Goal: Task Accomplishment & Management: Complete application form

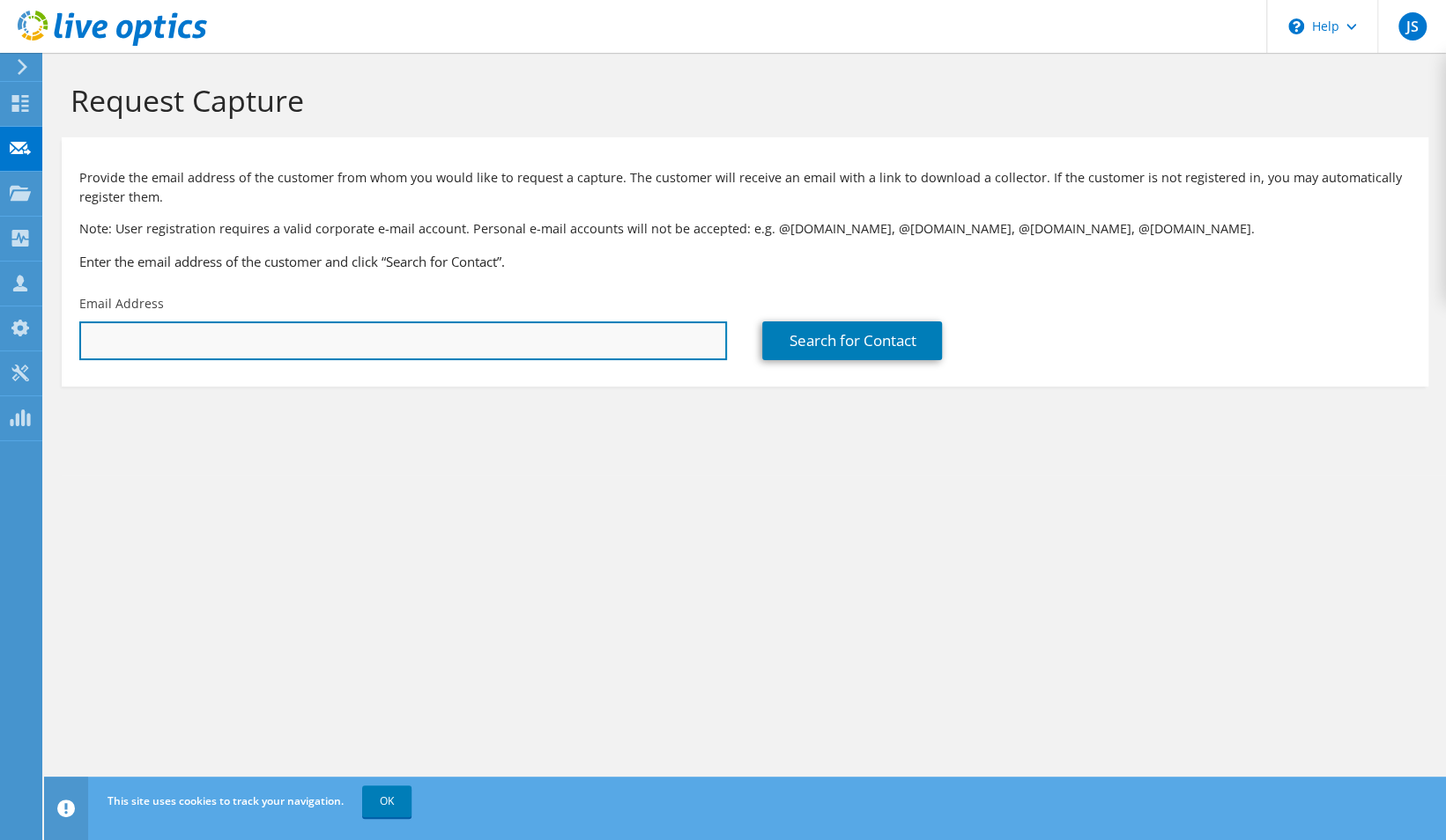
click at [217, 335] on input "text" at bounding box center [403, 341] width 648 height 39
drag, startPoint x: 196, startPoint y: 340, endPoint x: 15, endPoint y: 343, distance: 181.0
click at [15, 343] on div "JS Channel Partner [PERSON_NAME] [EMAIL_ADDRESS][DOMAIN_NAME] Centre Technologi…" at bounding box center [723, 420] width 1446 height 840
paste input "[PERSON_NAME] <[EMAIL_ADDRESS][DOMAIN_NAME]>"
drag, startPoint x: 255, startPoint y: 341, endPoint x: 51, endPoint y: 343, distance: 204.0
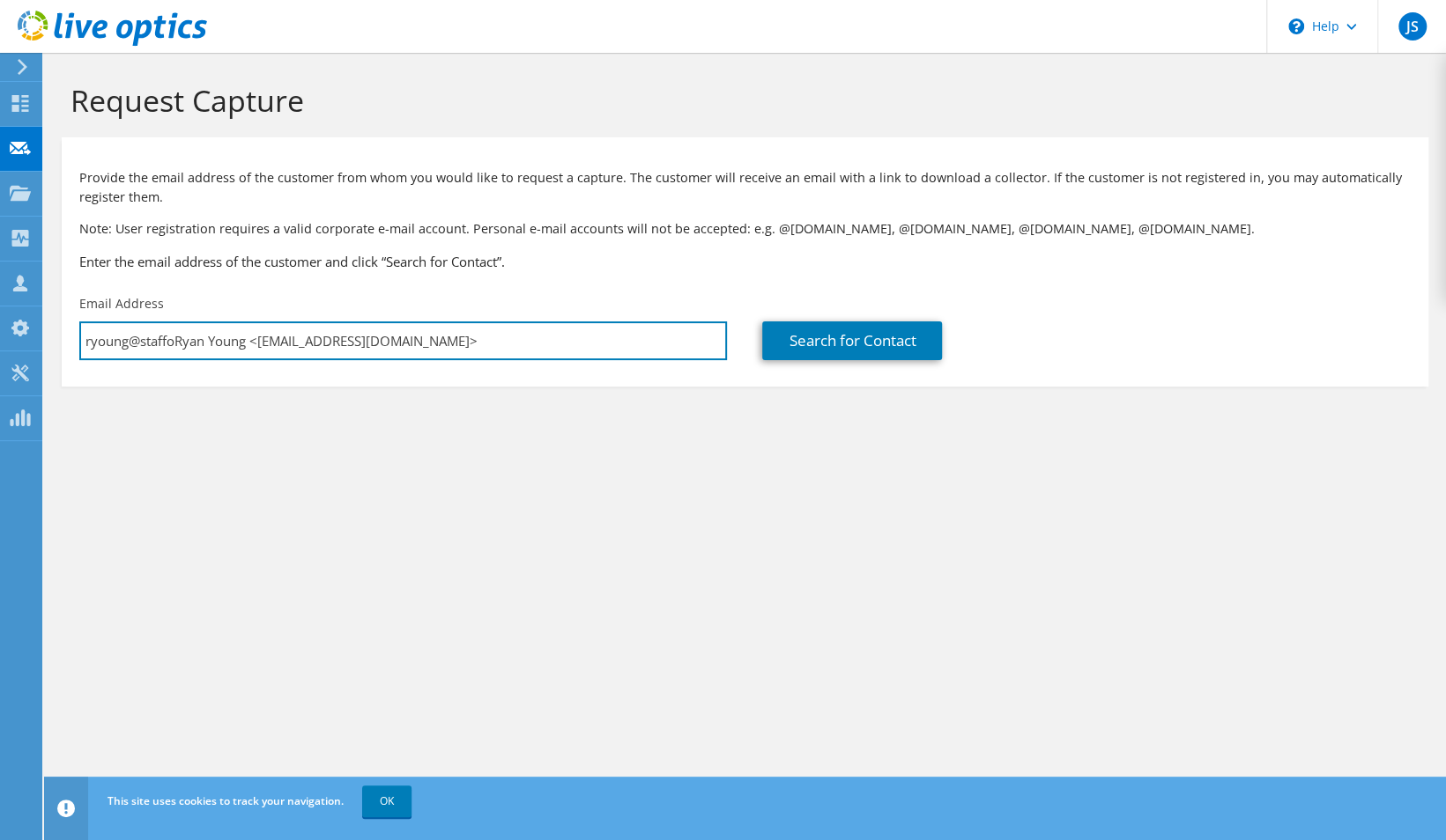
click at [51, 343] on section "Request Capture Provide the email address of the customer from whom you would l…" at bounding box center [745, 264] width 1402 height 422
click at [265, 338] on input "ryoung@staffordtx.gov>" at bounding box center [403, 341] width 648 height 39
type input "ryoung@staffordtx.gov"
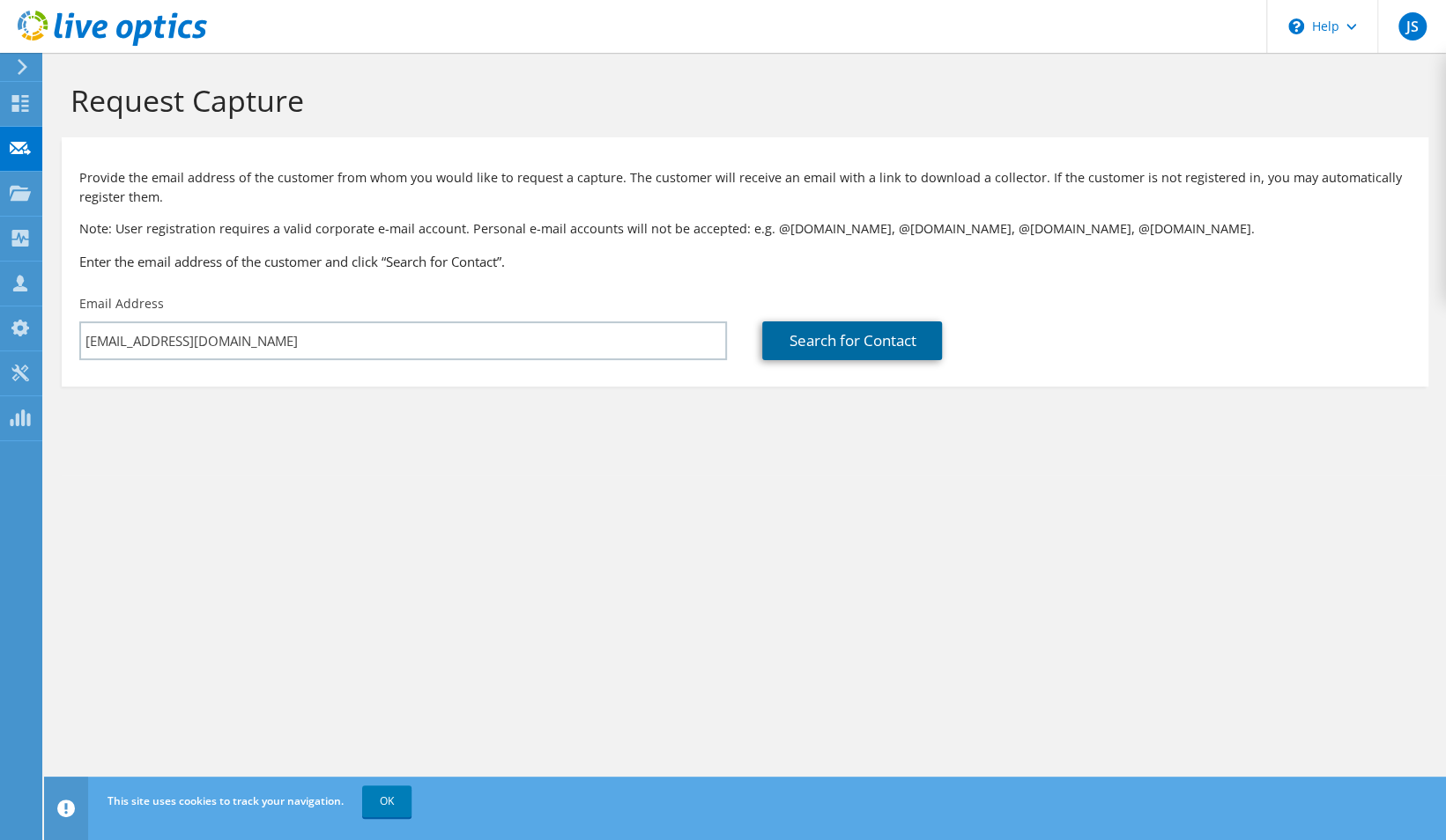
click at [831, 330] on link "Search for Contact" at bounding box center [853, 341] width 180 height 39
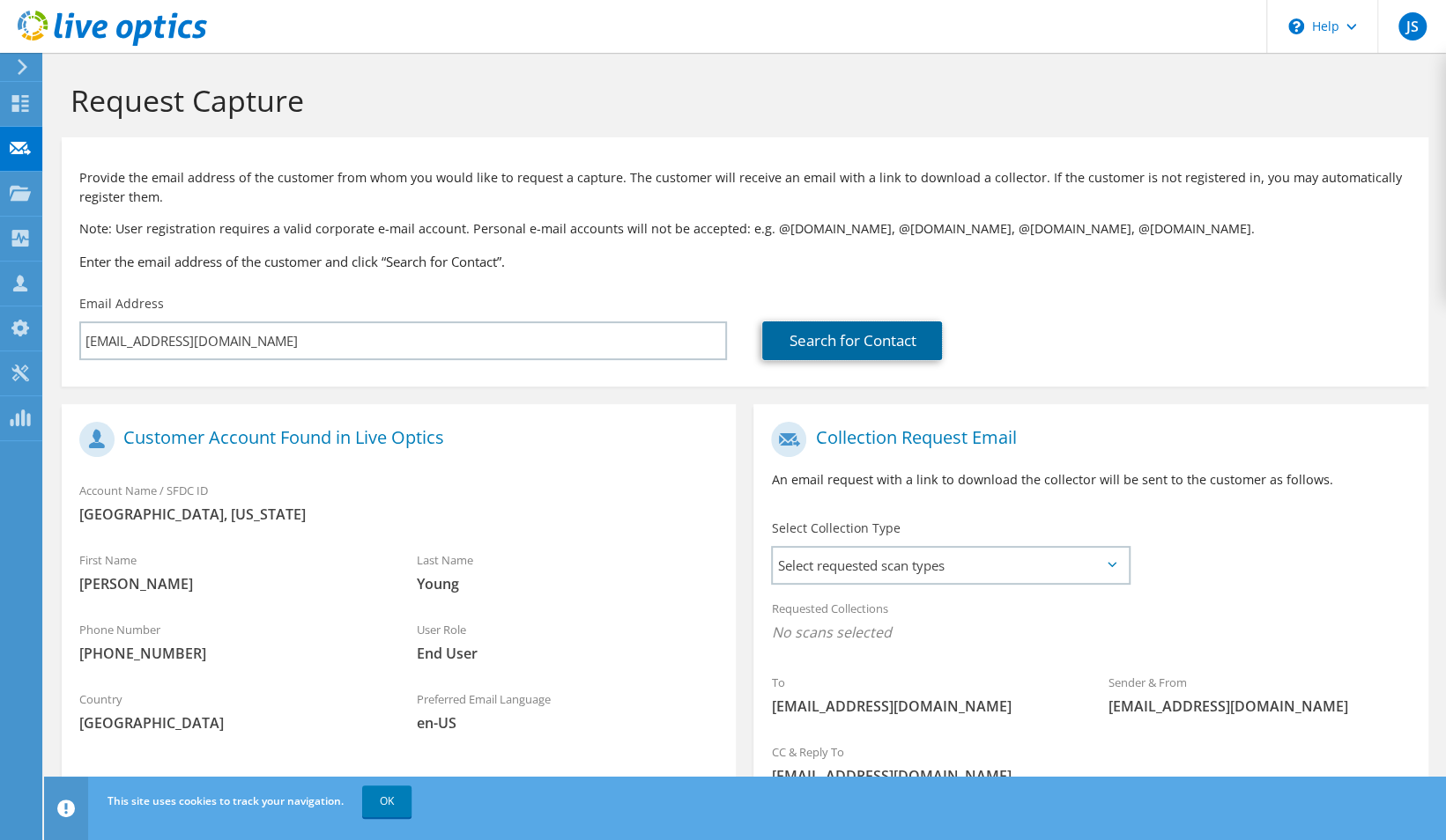
scroll to position [144, 0]
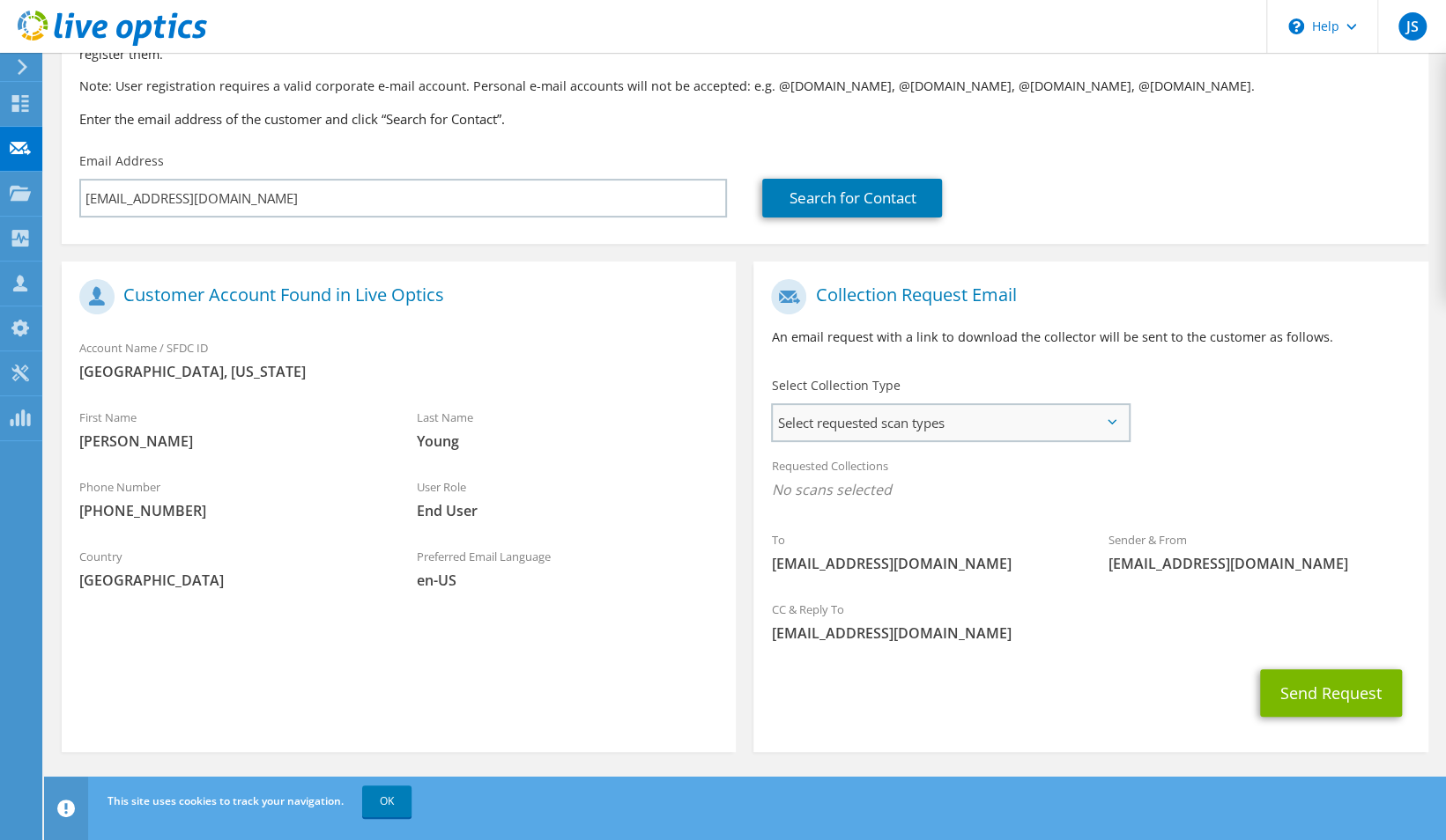
click at [872, 426] on span "Select requested scan types" at bounding box center [950, 423] width 355 height 35
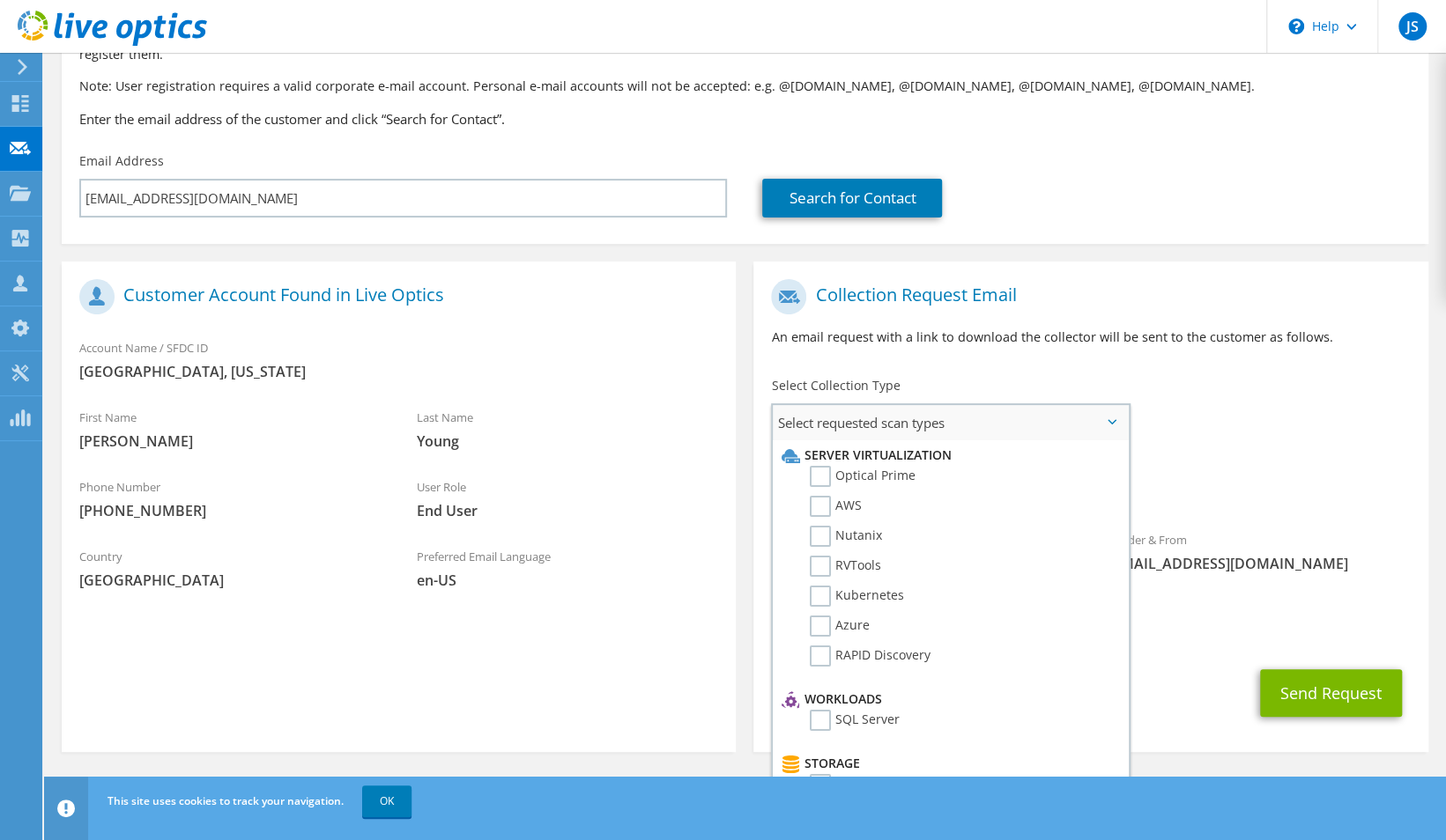
click at [867, 488] on li "Optical Prime" at bounding box center [947, 481] width 341 height 30
click at [852, 477] on label "Optical Prime" at bounding box center [863, 476] width 106 height 21
click at [0, 0] on input "Optical Prime" at bounding box center [0, 0] width 0 height 0
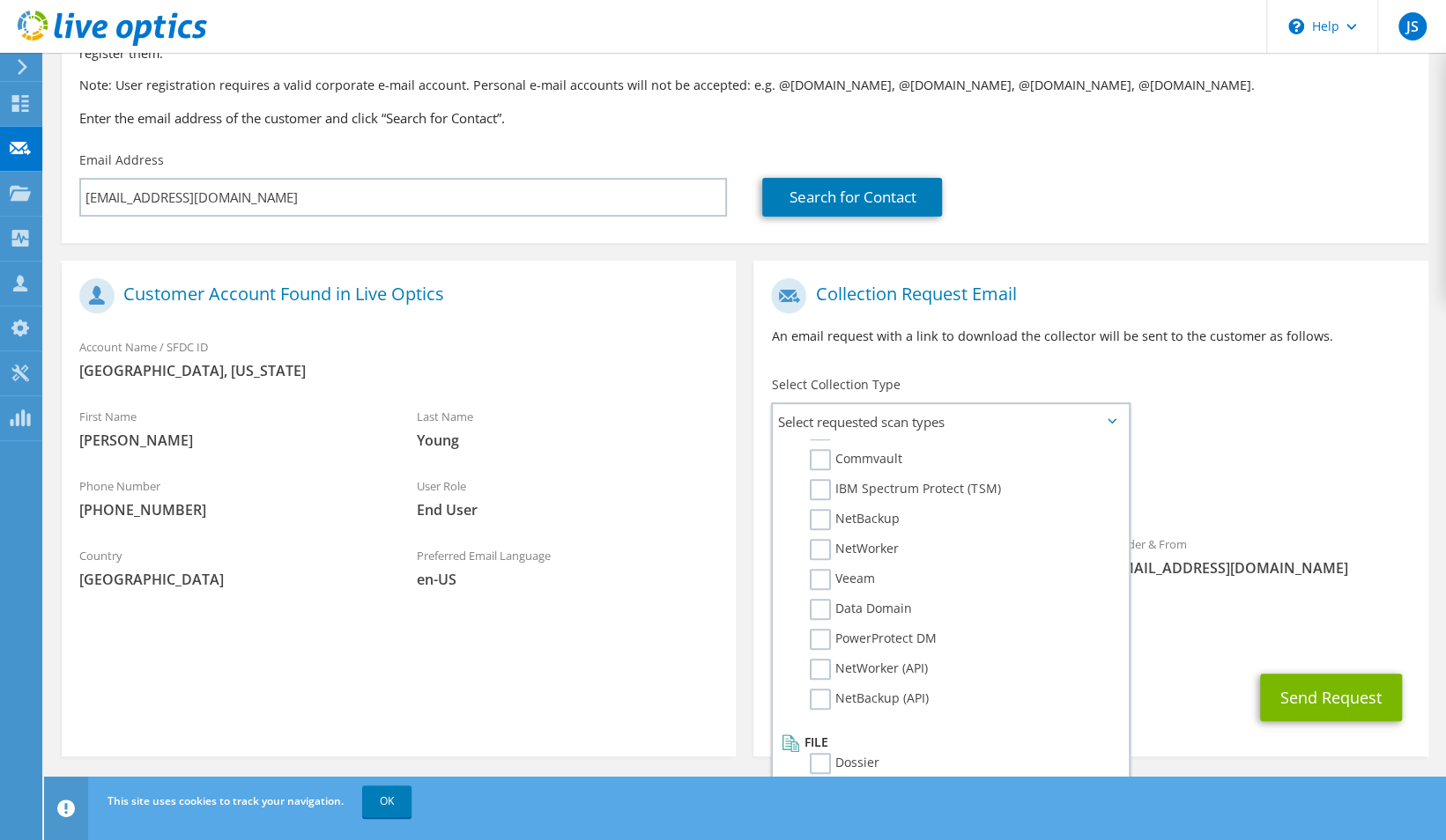
scroll to position [149, 0]
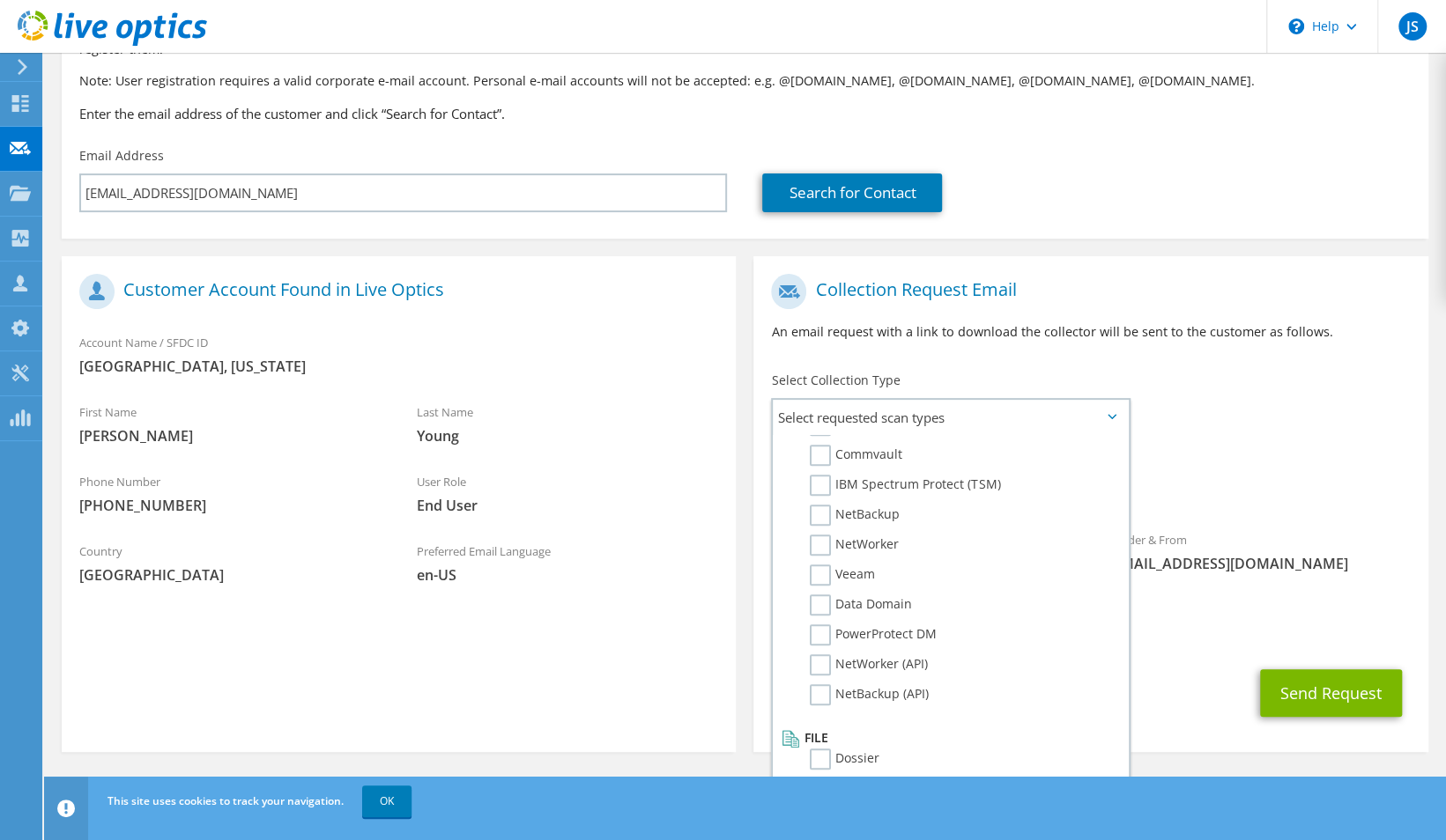
click at [1286, 446] on div "Requested Collections No scans selected Optical Prime" at bounding box center [1090, 477] width 674 height 71
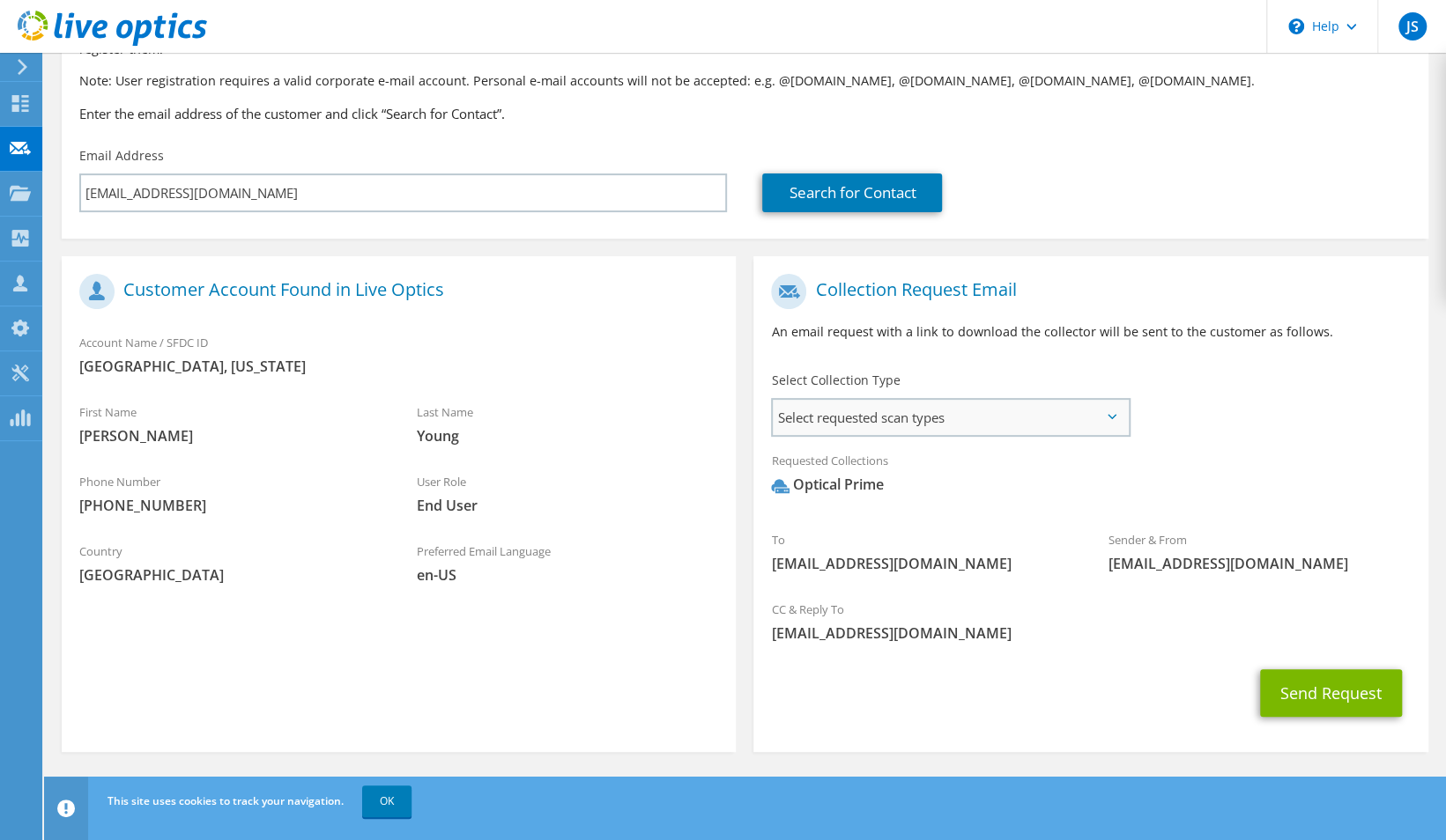
click at [1010, 427] on span "Select requested scan types" at bounding box center [950, 418] width 355 height 35
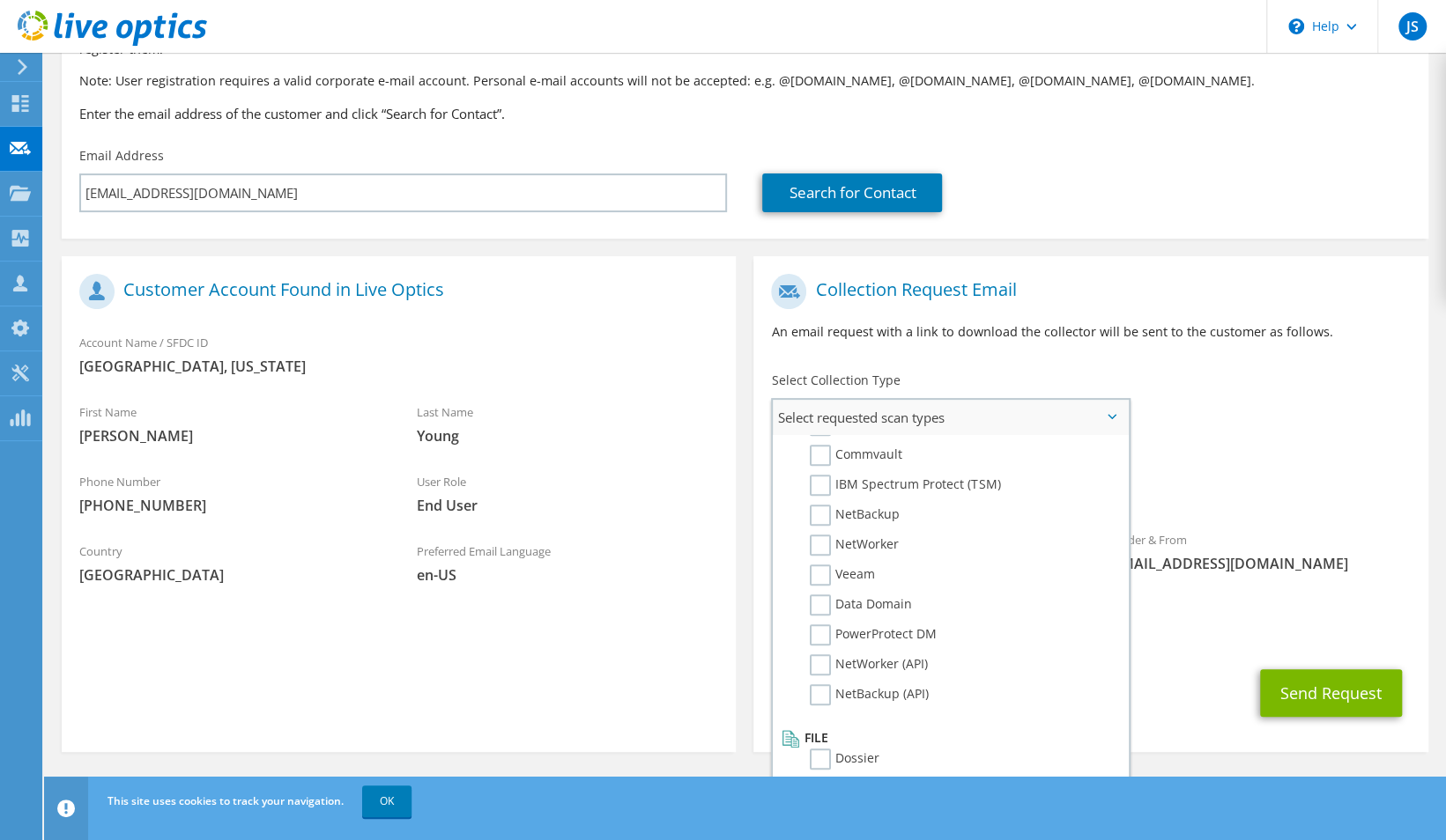
scroll to position [0, 0]
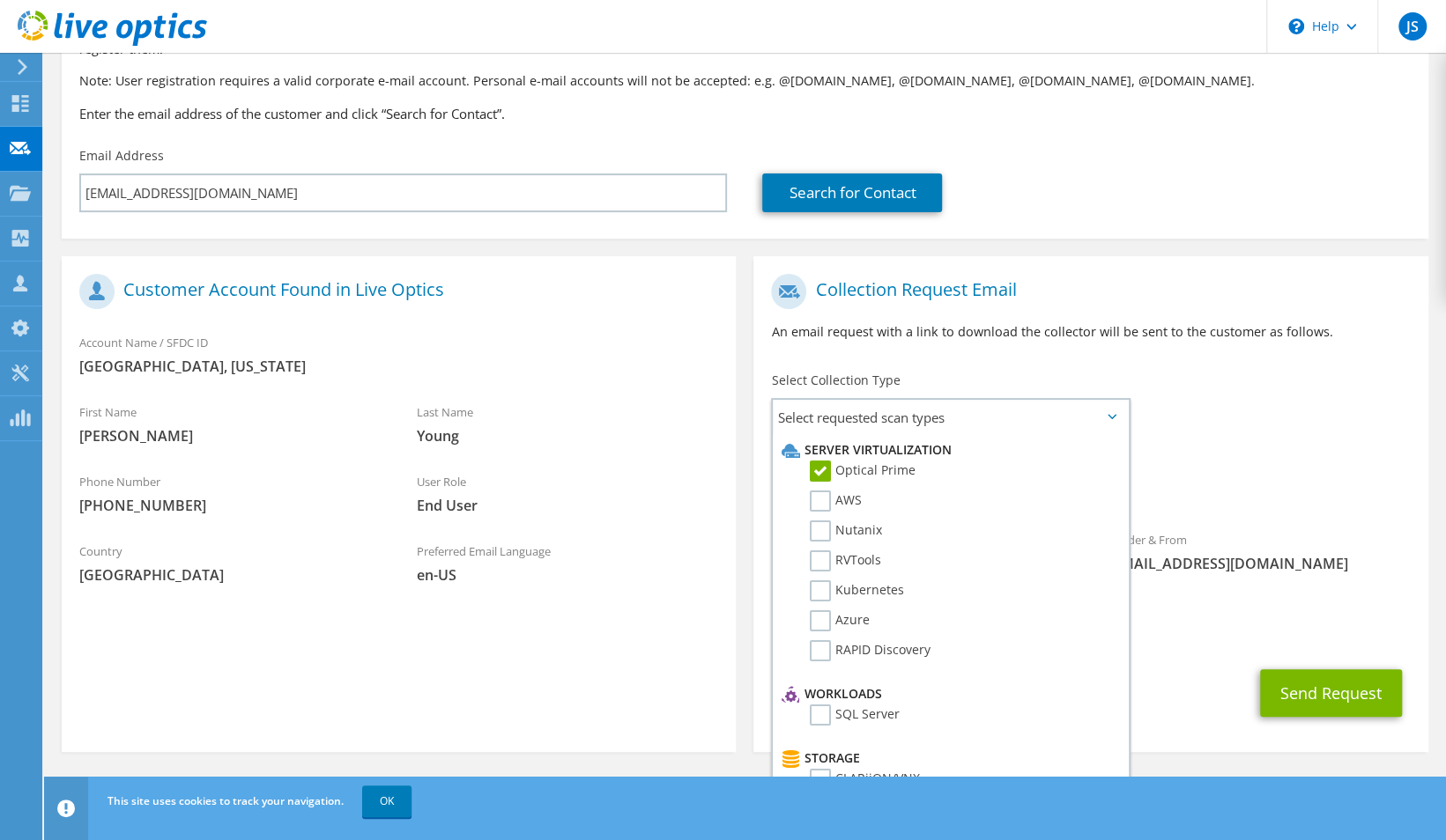
click at [1244, 444] on div "Requested Collections No scans selected Optical Prime" at bounding box center [1090, 477] width 674 height 71
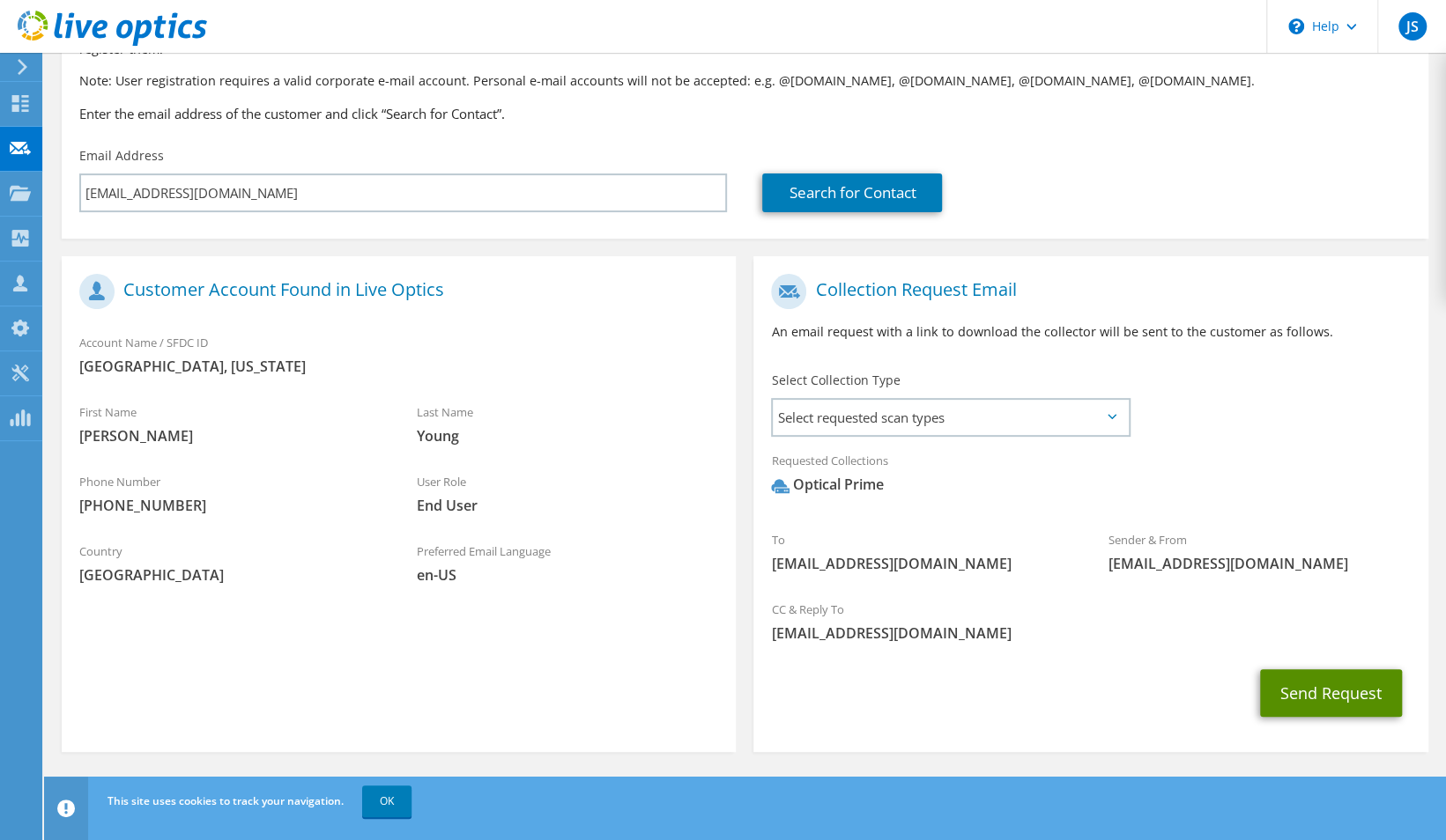
click at [1336, 699] on button "Send Request" at bounding box center [1331, 692] width 142 height 47
